Goal: Transaction & Acquisition: Purchase product/service

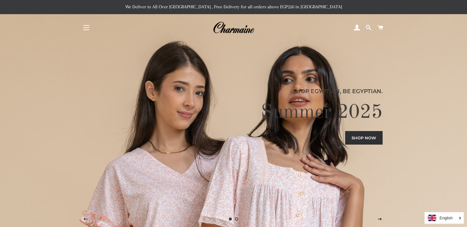
click at [87, 24] on button "Site navigation" at bounding box center [86, 27] width 15 height 15
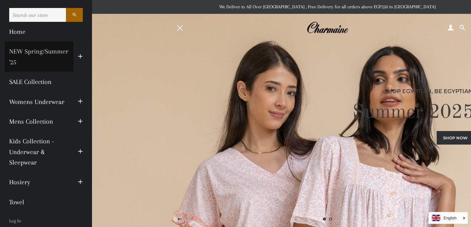
click at [47, 60] on link "NEW Spring/Summer '25" at bounding box center [39, 56] width 69 height 30
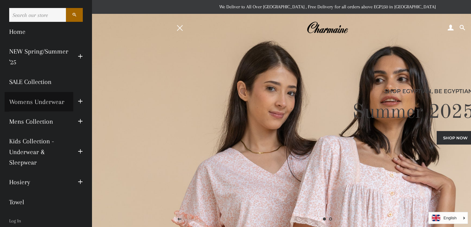
click at [43, 101] on link "Womens Underwear" at bounding box center [39, 102] width 69 height 20
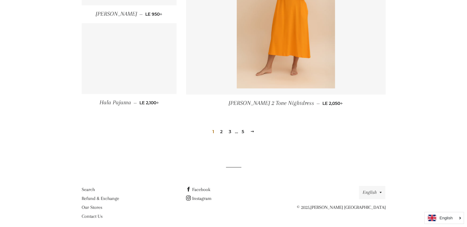
scroll to position [866, 0]
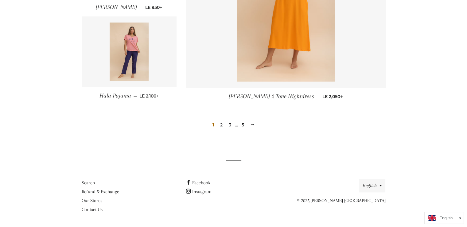
click at [252, 122] on span at bounding box center [252, 124] width 4 height 5
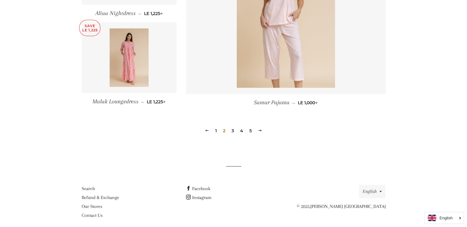
scroll to position [873, 0]
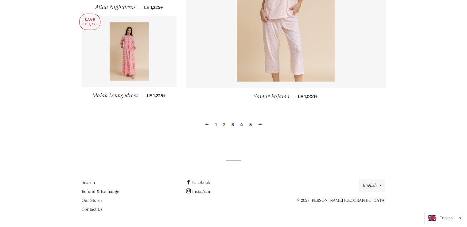
click at [261, 123] on span at bounding box center [260, 124] width 4 height 5
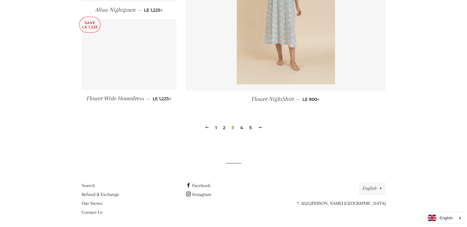
scroll to position [866, 0]
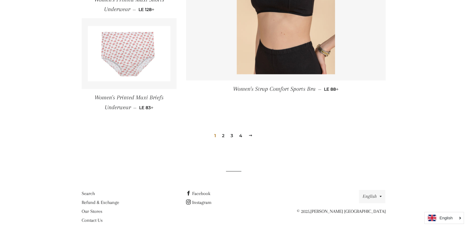
scroll to position [909, 0]
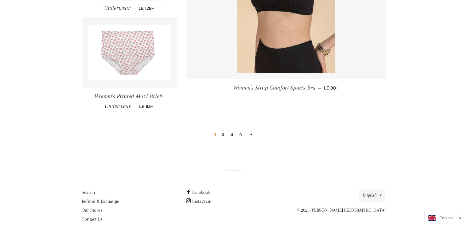
click at [252, 134] on span at bounding box center [250, 134] width 4 height 5
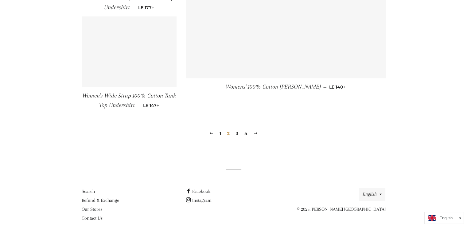
scroll to position [907, 0]
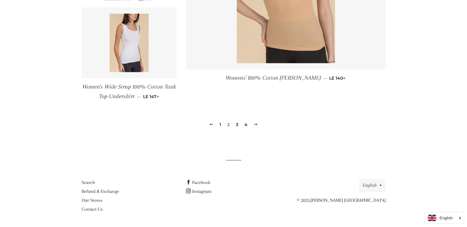
click at [257, 122] on span at bounding box center [256, 124] width 4 height 5
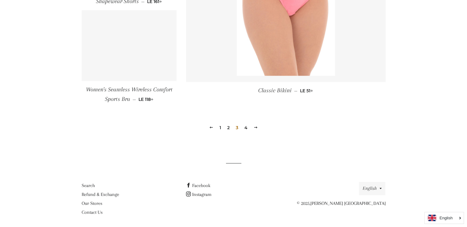
scroll to position [904, 0]
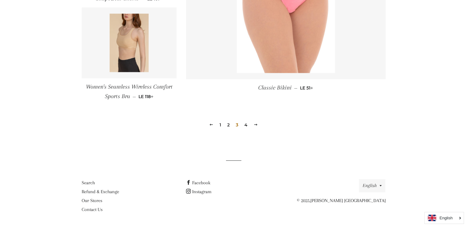
click at [256, 123] on span at bounding box center [256, 124] width 4 height 5
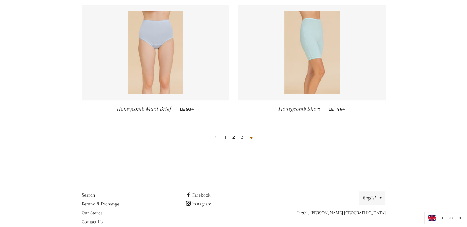
scroll to position [383, 0]
